Goal: Task Accomplishment & Management: Manage account settings

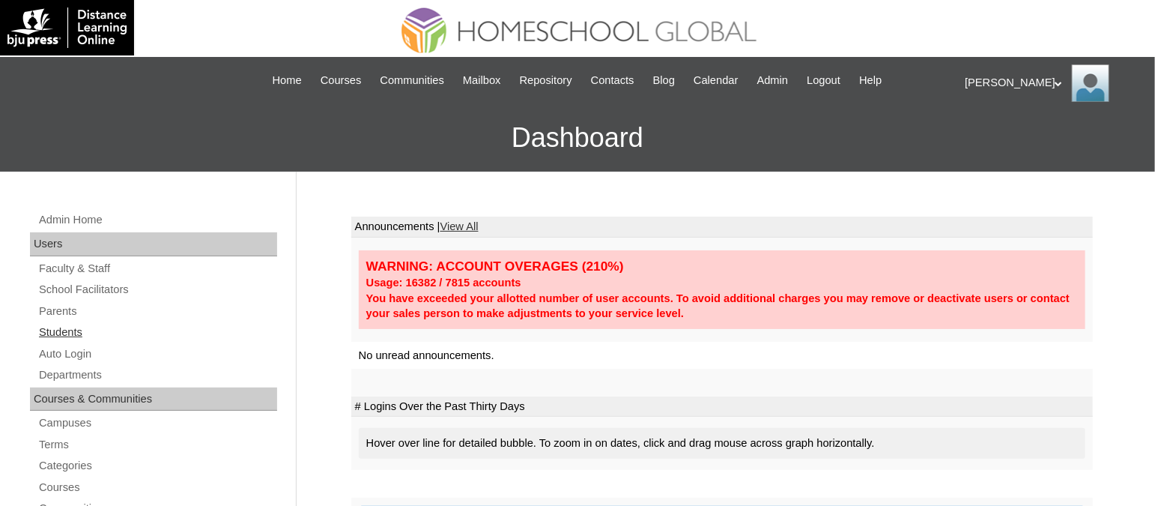
click at [60, 329] on link "Students" at bounding box center [157, 332] width 240 height 19
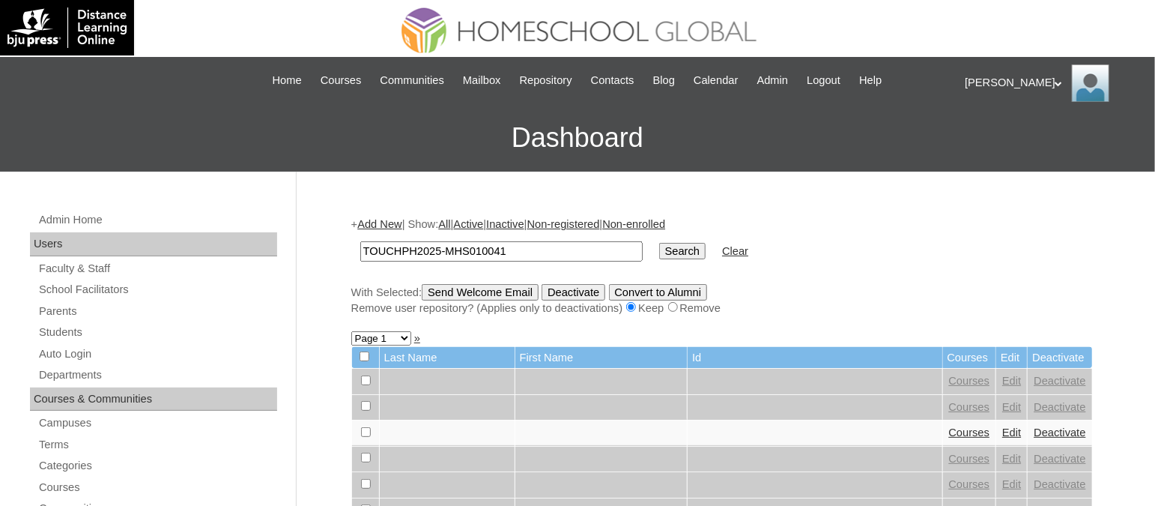
type input "TOUCHPH2025-MHS010041"
click at [659, 243] on input "Search" at bounding box center [682, 251] width 46 height 16
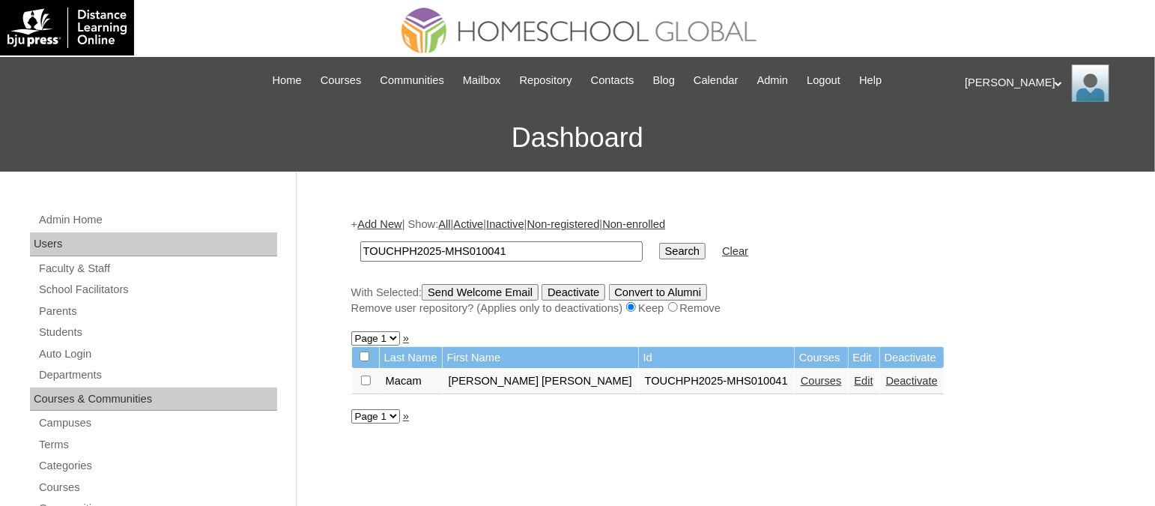
click at [801, 375] on link "Courses" at bounding box center [821, 381] width 41 height 12
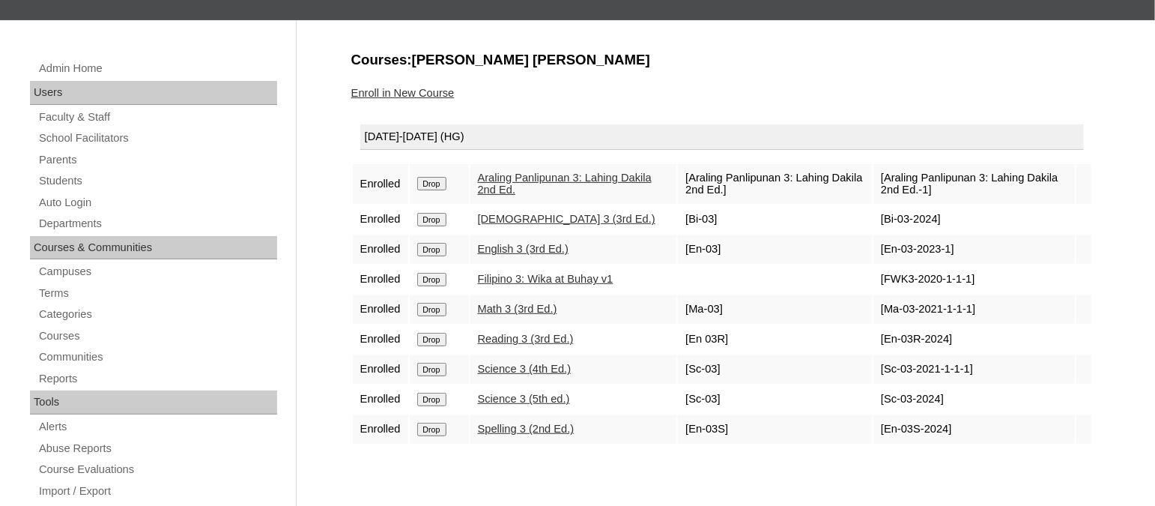
scroll to position [187, 0]
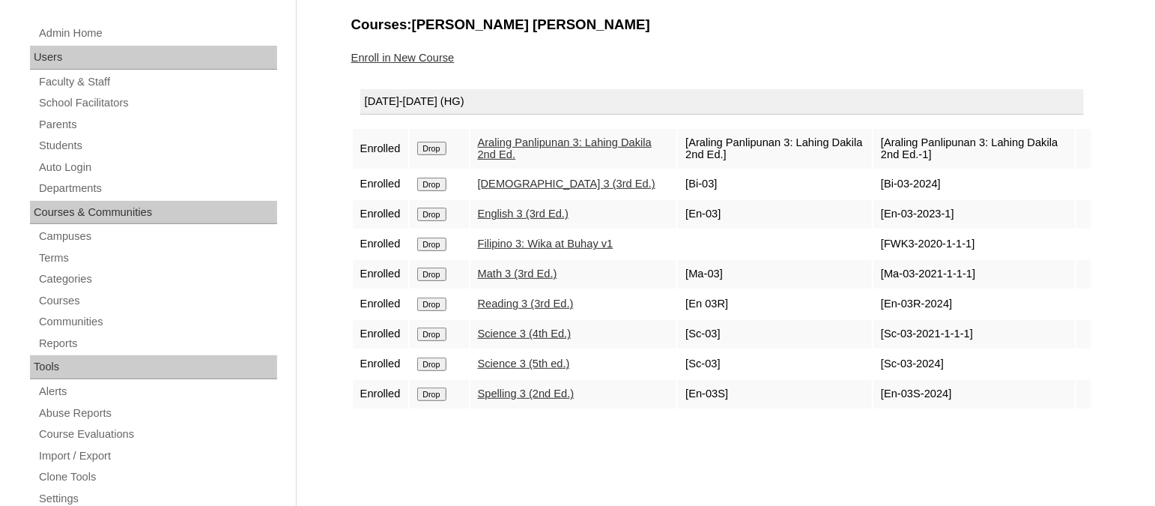
drag, startPoint x: 435, startPoint y: 322, endPoint x: 648, endPoint y: 66, distance: 333.6
click at [435, 155] on input "Drop" at bounding box center [431, 148] width 29 height 13
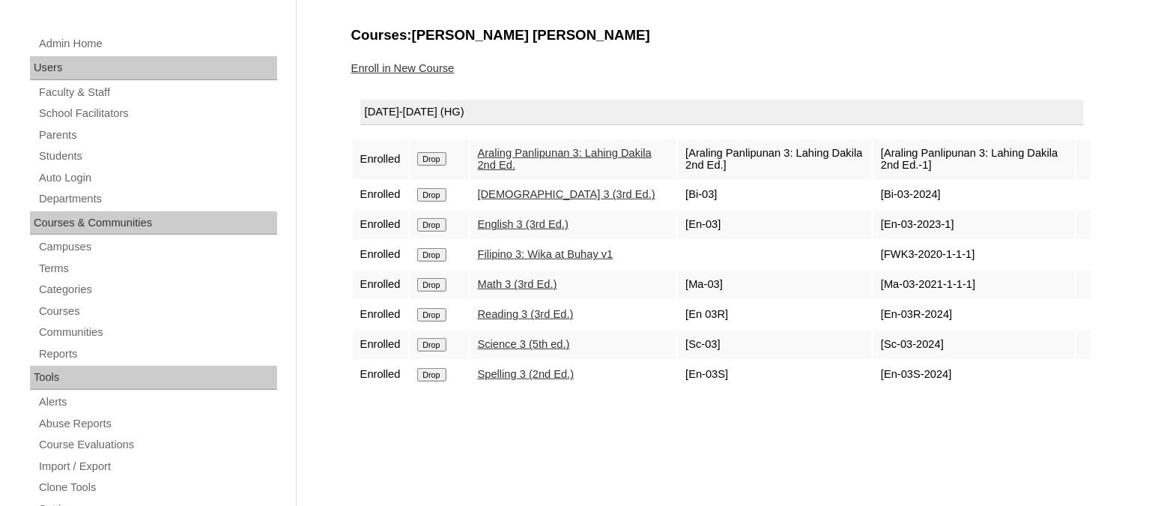
scroll to position [187, 0]
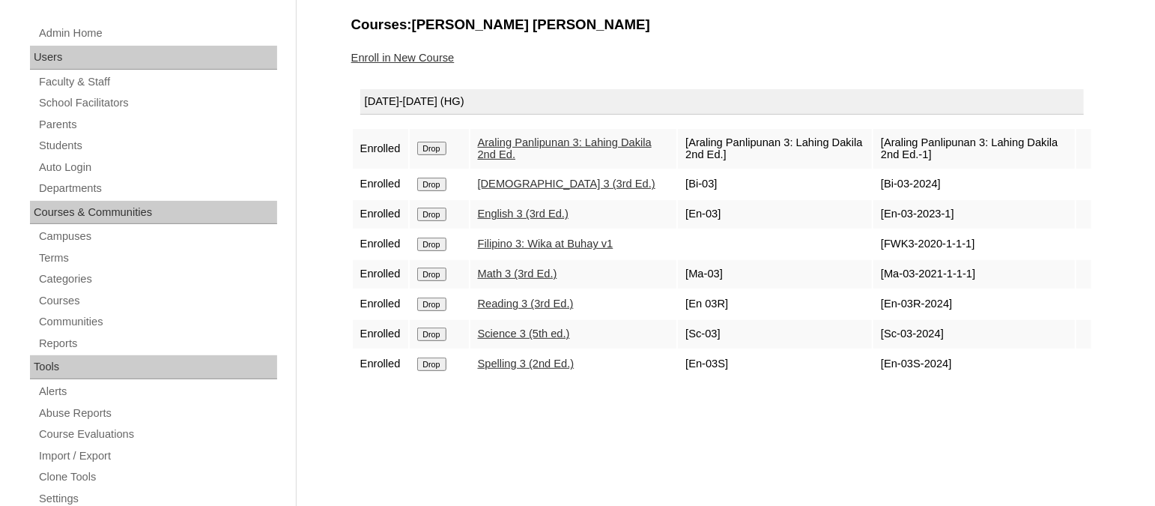
click at [411, 56] on link "Enroll in New Course" at bounding box center [402, 58] width 103 height 12
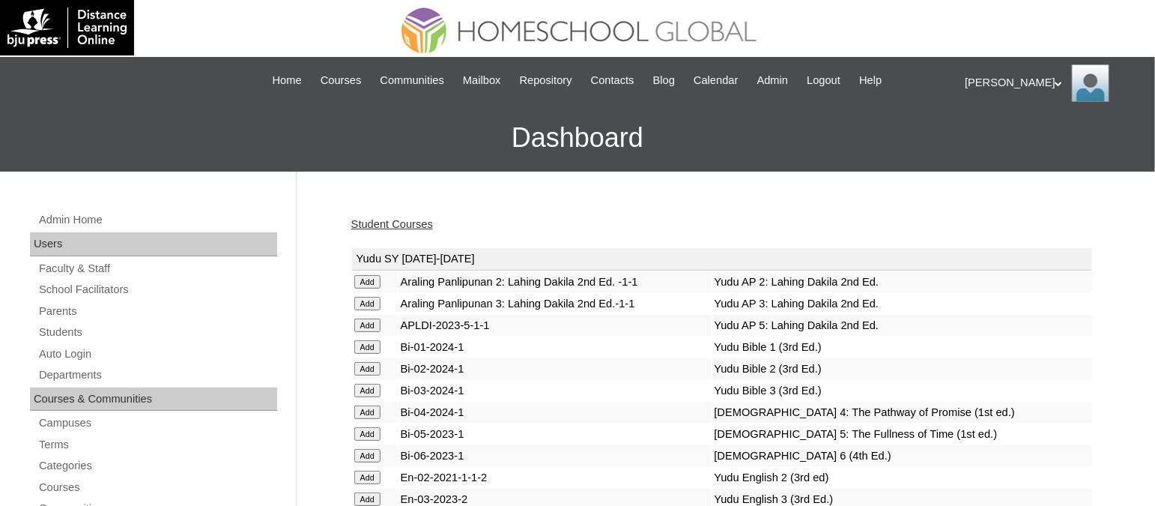
scroll to position [4695, 0]
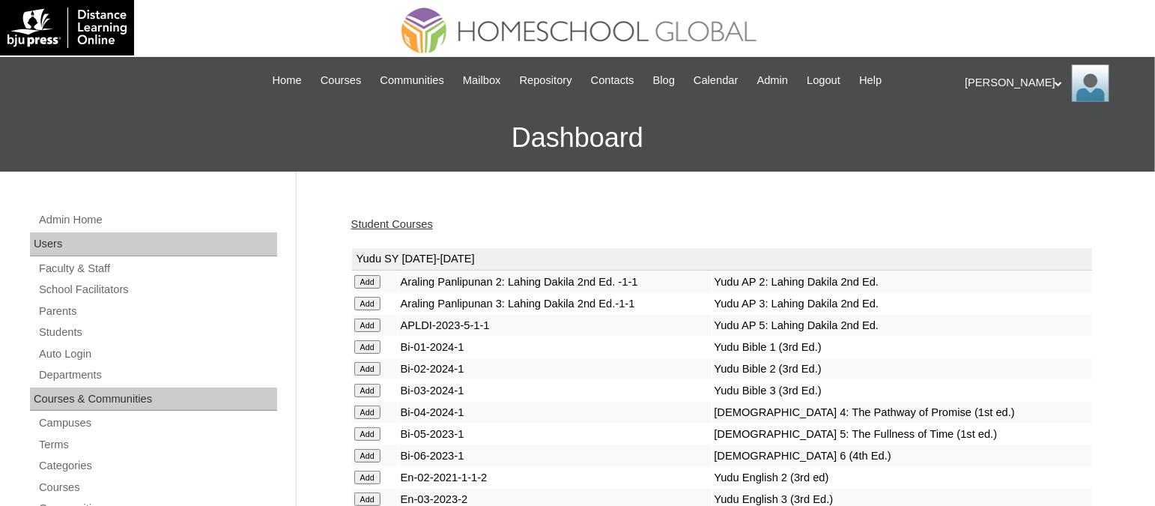
click at [397, 221] on link "Student Courses" at bounding box center [392, 224] width 82 height 12
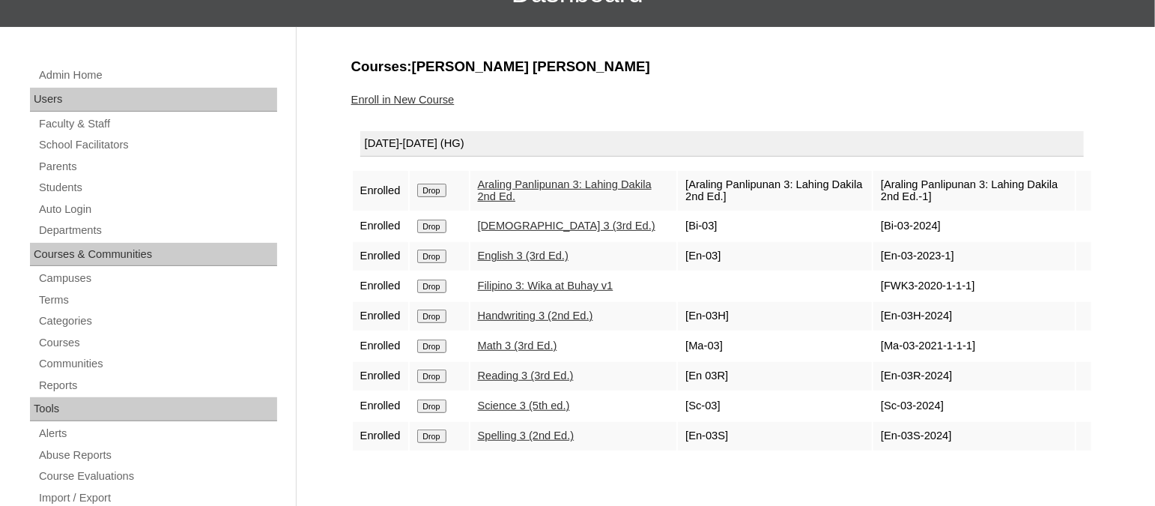
scroll to position [187, 0]
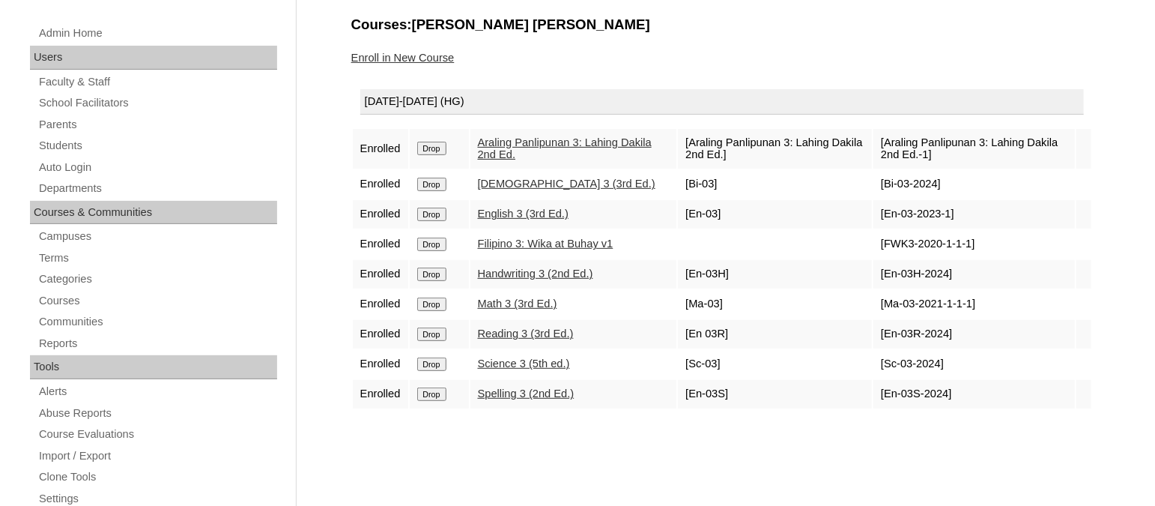
click at [519, 357] on link "Science 3 (5th ed.)" at bounding box center [524, 363] width 92 height 12
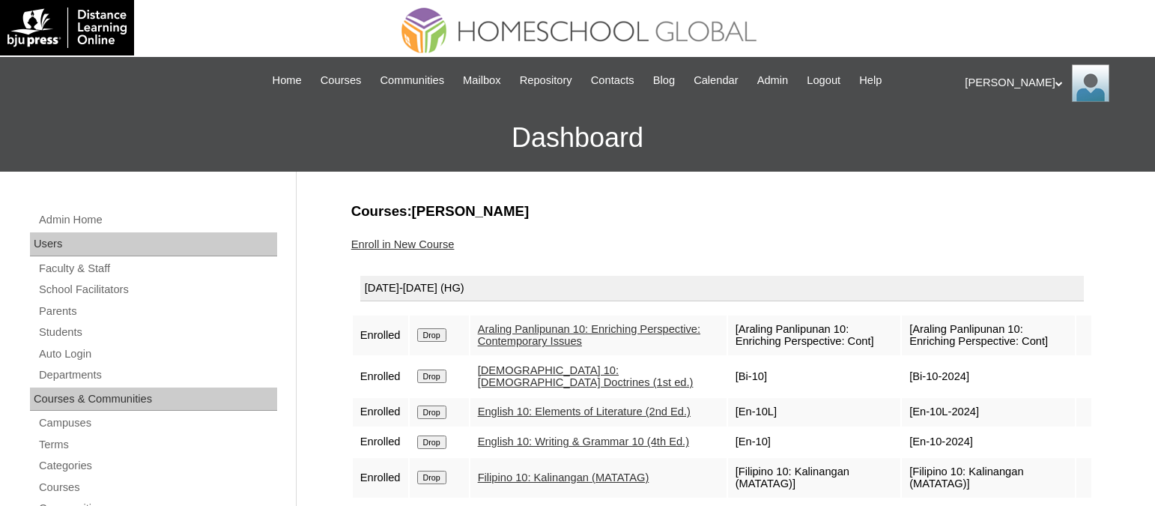
scroll to position [280, 0]
